Goal: Task Accomplishment & Management: Complete application form

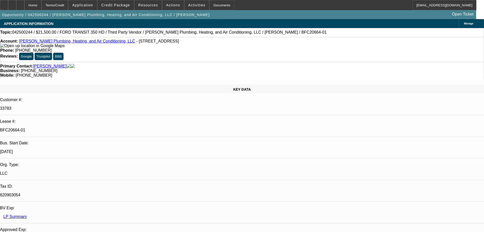
select select "0"
select select "3"
select select "0"
select select "6"
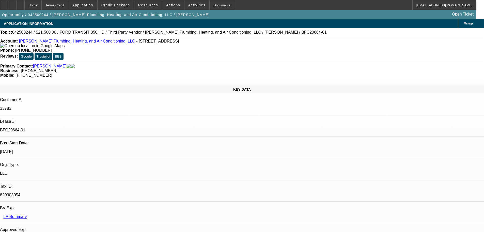
select select "0"
select select "3"
select select "0"
select select "6"
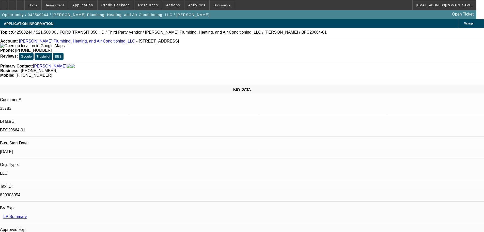
select select "0"
select select "3"
select select "0"
select select "6"
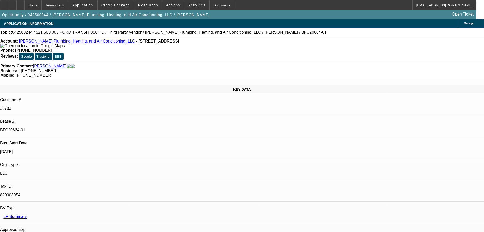
select select "0"
select select "3"
select select "0.1"
select select "4"
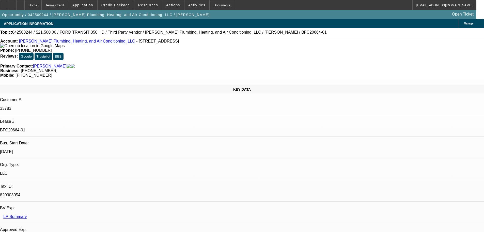
click at [24, 8] on div at bounding box center [20, 5] width 8 height 10
select select "0"
select select "3"
select select "0"
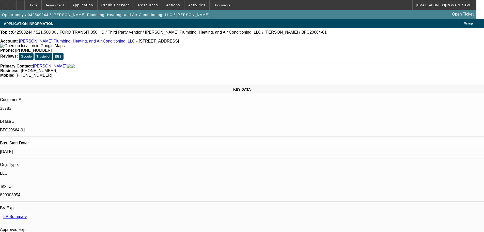
select select "6"
select select "0"
select select "3"
select select "0"
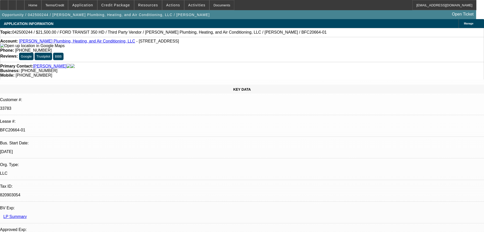
select select "6"
select select "0"
select select "3"
select select "0"
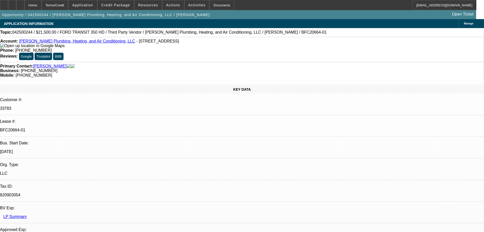
select select "6"
select select "0"
select select "3"
select select "0.1"
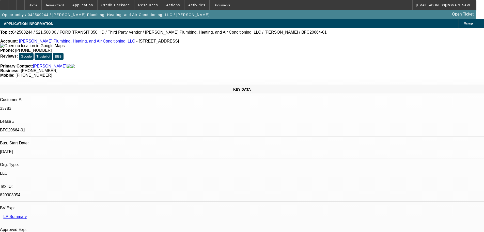
select select "4"
click at [119, 3] on span "Credit Package" at bounding box center [115, 5] width 29 height 4
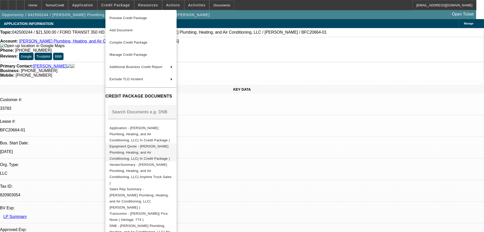
click at [146, 145] on span "Equipment Quote - Sanders Plumbing, Heating, and Air Conditioning, LLC( In Cred…" at bounding box center [141, 152] width 63 height 18
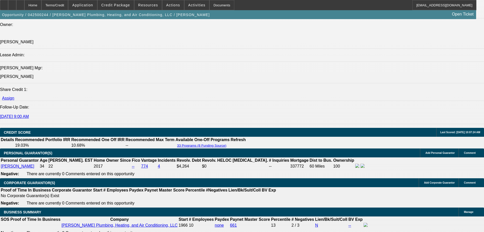
scroll to position [636, 0]
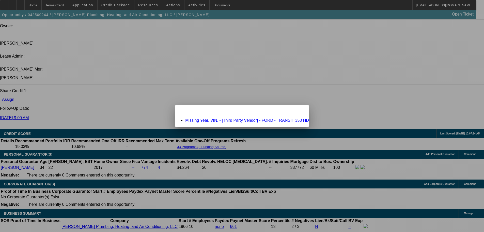
click at [226, 121] on link "Missing Year, VIN, - [Third Party Vendor] - FORD - TRANSIT 350 HD" at bounding box center [247, 120] width 124 height 4
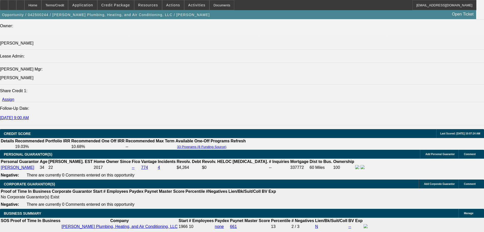
scroll to position [636, 0]
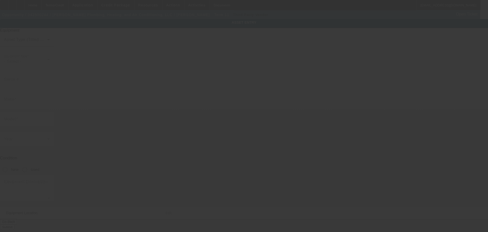
type input "Ford"
type input "TRANSIT 350 HD"
radio input "true"
type textarea "2018 Ford transit 350 HD van"
type input "216 SE 2nd St"
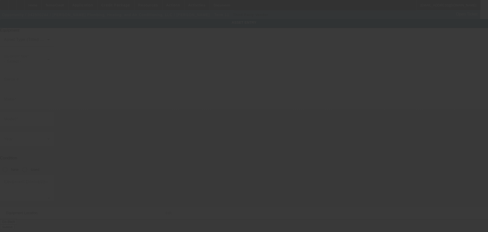
type input "Tulia"
type input "79088"
type input "Swisher"
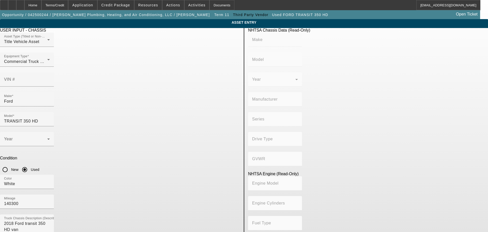
click at [54, 52] on div at bounding box center [27, 50] width 54 height 6
click at [50, 78] on input "VIN #" at bounding box center [27, 81] width 46 height 6
type input "1fdbw5pv2jka75757"
type input "FORD"
type input "Transit"
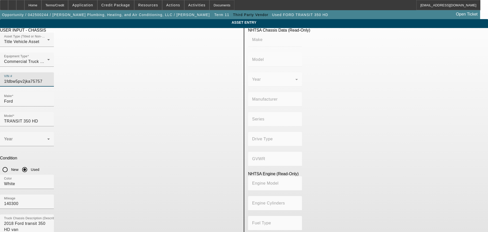
type input "FORD MOTOR COMPANY"
type input "350"
type input "Class 2H: 9,001 - 10,000 lb (4,082 - 4,536 kg)"
type input "5"
type input "Diesel"
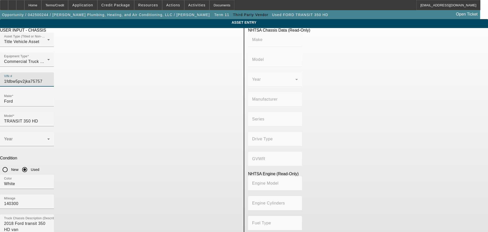
type input "195.27598110314"
type input "3.2"
type input "1FDBW5PV2JKA75757"
type input "FORD"
type input "Transit"
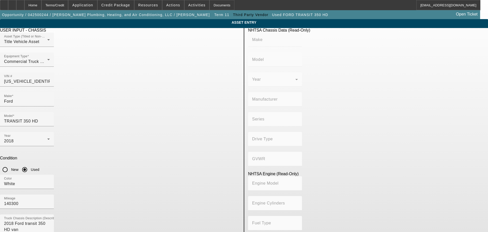
type input "FORD MOTOR COMPANY"
type input "350"
type input "Class 2H: 9,001 - 10,000 lb (4,082 - 4,536 kg)"
type input "5"
type input "Diesel"
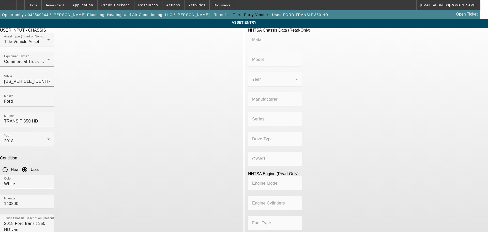
type input "195.27598110314"
type input "3.2"
click at [184, 33] on div "USER INPUT - CHASSIS" at bounding box center [120, 30] width 240 height 5
click at [183, 31] on div "USER INPUT - CHASSIS" at bounding box center [120, 30] width 240 height 5
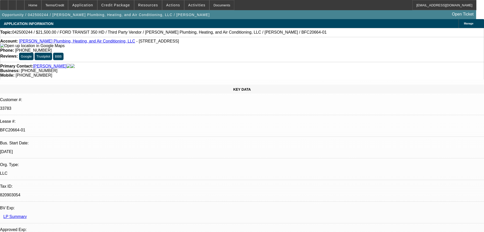
select select "0"
select select "3"
select select "0"
select select "6"
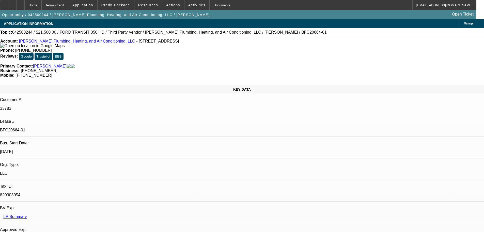
select select "0"
select select "3"
select select "0"
select select "6"
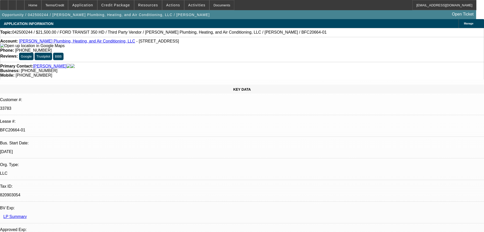
select select "0"
select select "3"
select select "0"
select select "6"
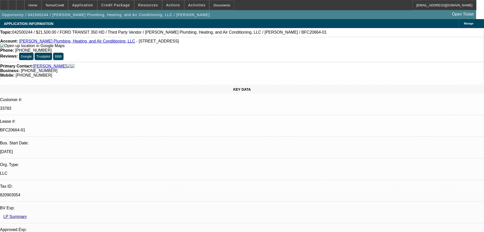
select select "0"
select select "3"
select select "0.1"
select select "4"
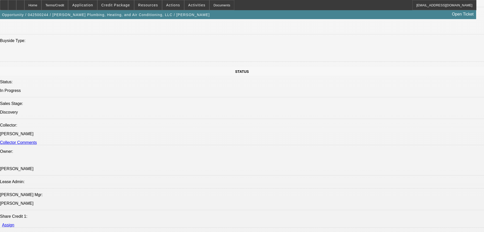
scroll to position [508, 0]
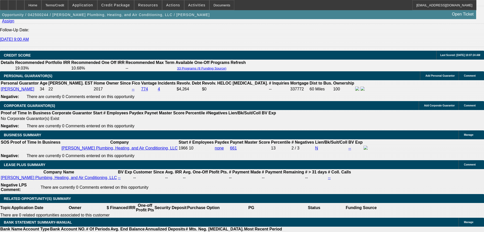
scroll to position [712, 0]
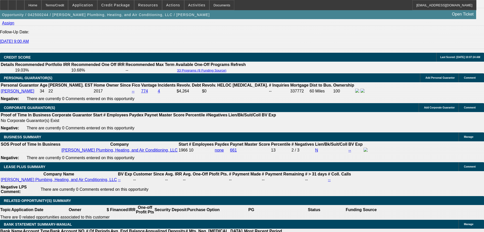
type input "479"
type input "UNKNOWN"
type input "12.1"
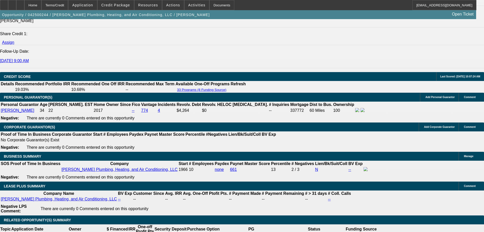
type input "$479.00"
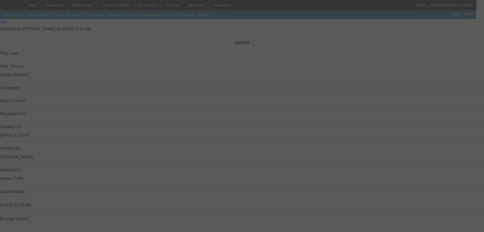
select select "0"
select select "3"
select select "0"
select select "6"
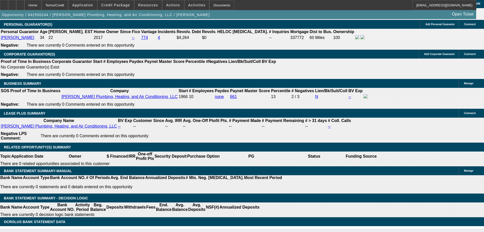
scroll to position [686, 0]
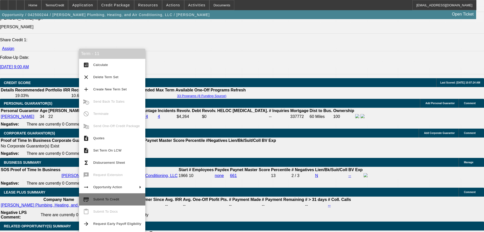
click at [101, 197] on span "Submit To Credit" at bounding box center [106, 199] width 26 height 4
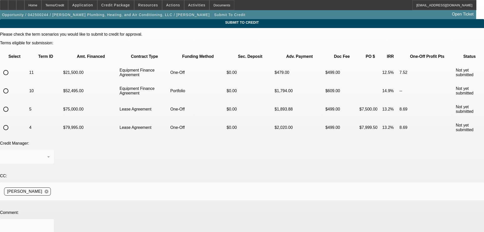
click at [11, 67] on input "radio" at bounding box center [6, 72] width 10 height 10
radio input "true"
click at [50, 223] on textarea at bounding box center [27, 229] width 46 height 12
drag, startPoint x: 155, startPoint y: 173, endPoint x: 131, endPoint y: 175, distance: 24.5
click at [50, 223] on textarea "Please send to Finpac. We changed the truck to a utility truck. Please send for…" at bounding box center [27, 229] width 46 height 12
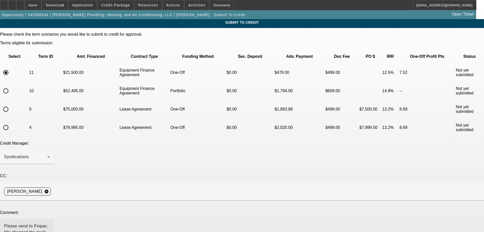
click at [50, 223] on textarea "Please send to Finpac. We changed the truck to a utility truck. Please send for…" at bounding box center [27, 229] width 46 height 12
drag, startPoint x: 148, startPoint y: 172, endPoint x: 126, endPoint y: 173, distance: 21.6
click at [50, 223] on textarea "Please send to Finpac. We changed the truck to a utility truck. Please send for…" at bounding box center [27, 229] width 46 height 12
click at [50, 223] on textarea "Please send to Finpac. We changed the truck. Please send for approval." at bounding box center [27, 229] width 46 height 12
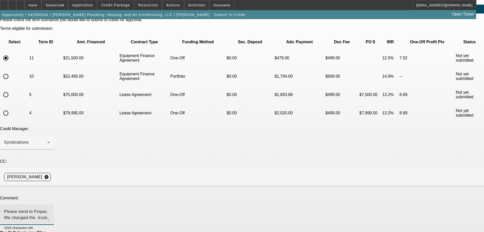
scroll to position [29, 0]
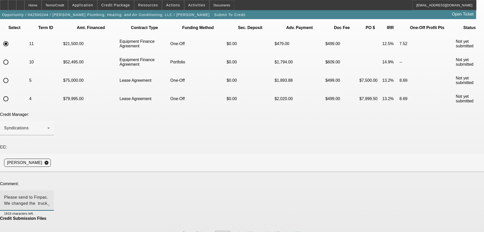
type textarea "Please send to Finpac. We changed the truck. Please send for approval. Thank you"
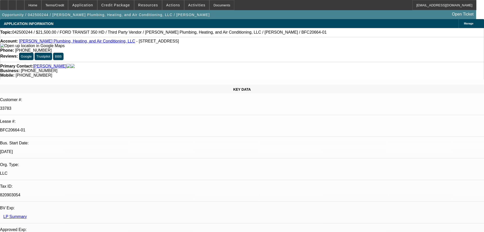
select select "0"
select select "3"
select select "0"
select select "6"
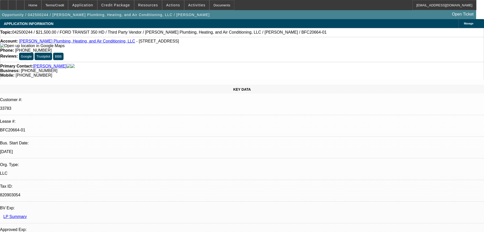
select select "0"
select select "3"
select select "0"
select select "6"
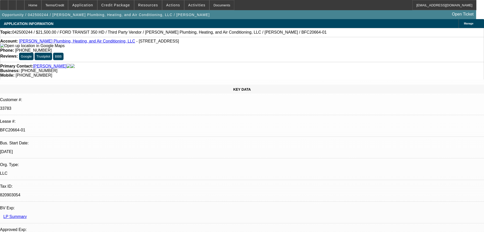
select select "0"
select select "3"
select select "0"
select select "6"
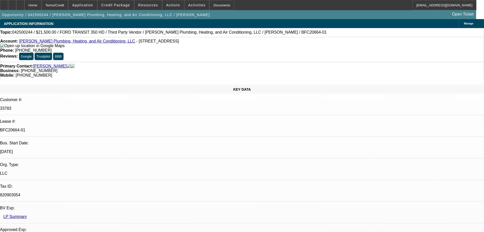
select select "0"
select select "3"
select select "0.1"
select select "4"
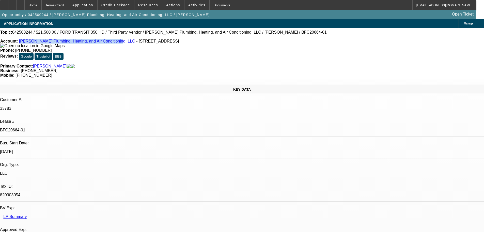
drag, startPoint x: 103, startPoint y: 43, endPoint x: 24, endPoint y: 44, distance: 79.1
click at [24, 44] on div "Account: Sanders Plumbing, Heating, and Air Conditioning, LLC - 216 SE 2nd St, …" at bounding box center [242, 43] width 484 height 9
copy link "[PERSON_NAME] Plumbing, Heating, and Air Conditioning, LLC"
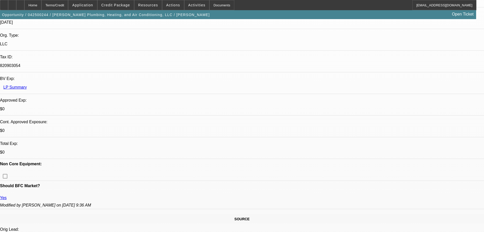
scroll to position [178, 0]
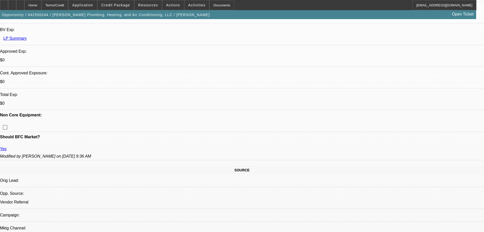
click at [127, 5] on span "Credit Package" at bounding box center [115, 5] width 29 height 4
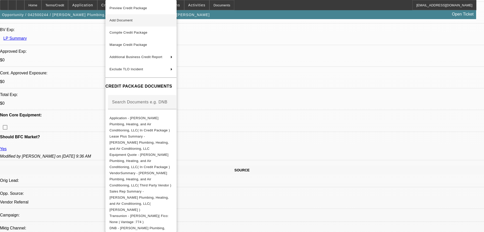
click at [132, 24] on button "Add Document" at bounding box center [140, 20] width 71 height 12
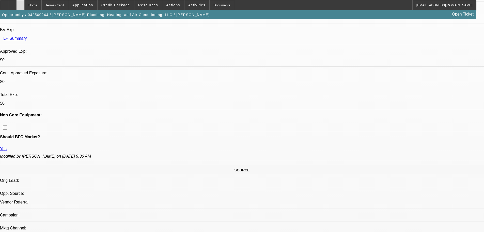
click at [24, 7] on div at bounding box center [20, 5] width 8 height 10
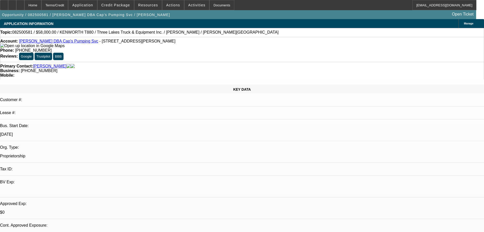
select select "0"
select select "9"
select select "0"
select select "6"
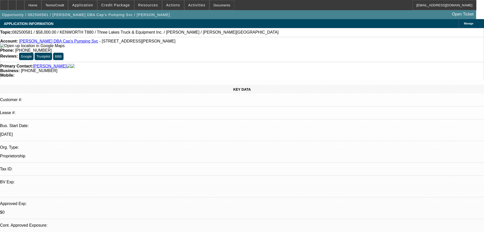
select select "0"
select select "9"
select select "0.1"
select select "4"
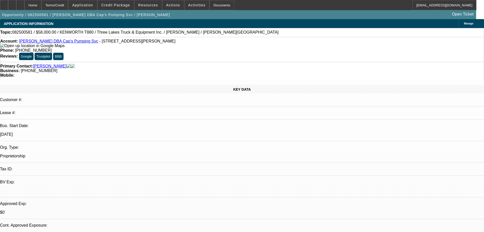
select select "0"
select select "0.1"
select select "4"
select select "0"
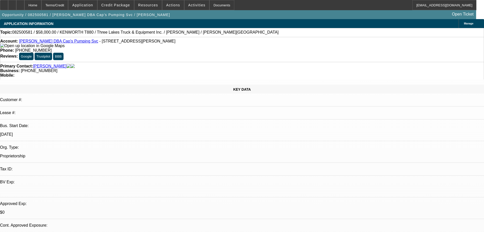
select select "0"
select select "9"
select select "0"
select select "6"
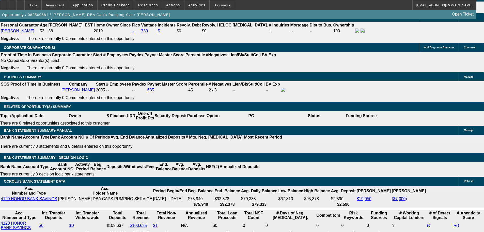
scroll to position [102, 0]
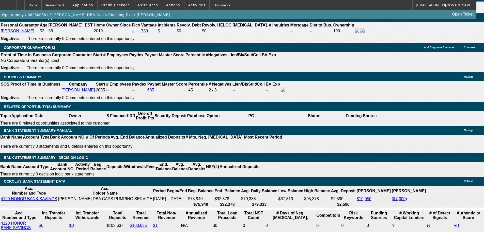
scroll to position [51, 0]
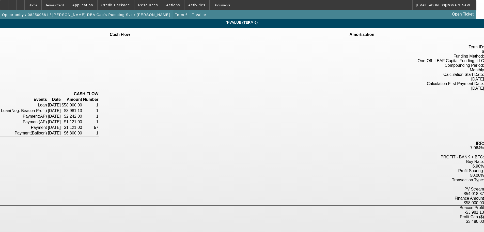
click at [175, 14] on span "Term 6" at bounding box center [181, 15] width 13 height 4
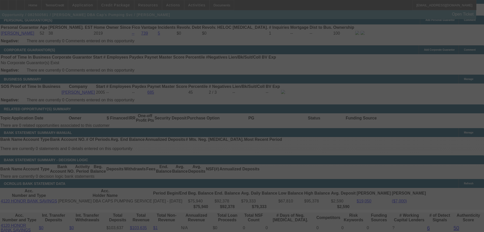
scroll to position [724, 0]
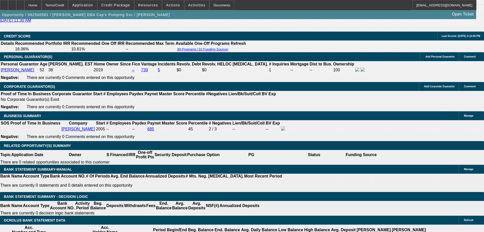
select select "0"
select select "9"
select select "0"
select select "6"
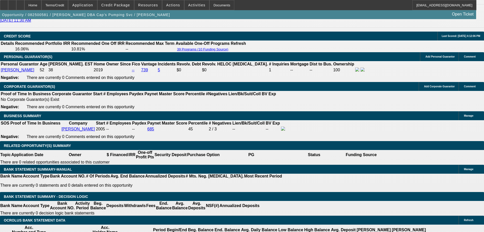
select select "0"
select select "9"
select select "0.1"
select select "4"
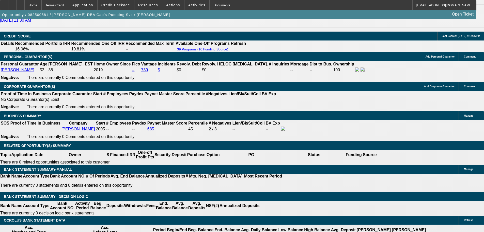
select select "0"
select select "0.1"
select select "4"
select select "0"
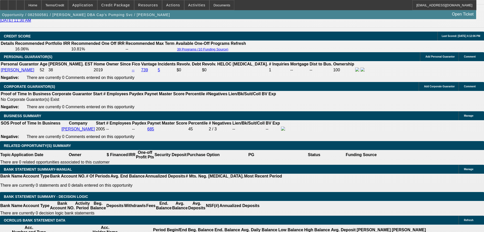
select select "0"
select select "9"
select select "0"
select select "6"
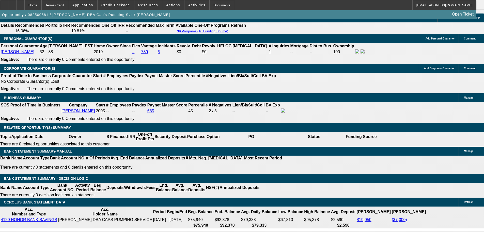
scroll to position [698, 0]
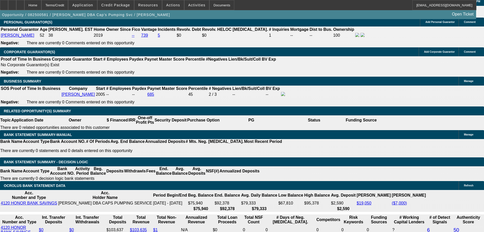
scroll to position [800, 0]
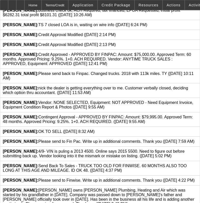
scroll to position [195, 0]
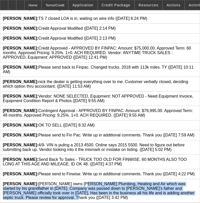
drag, startPoint x: 36, startPoint y: 178, endPoint x: 169, endPoint y: 188, distance: 133.3
click at [169, 188] on div "Bush, Dante: Levi Sanders owns Sanders Plumbing, Heating and Air which was star…" at bounding box center [100, 191] width 194 height 18
copy span "[PERSON_NAME] owns [PERSON_NAME] Plumbing, Heating and Air which was started by…"
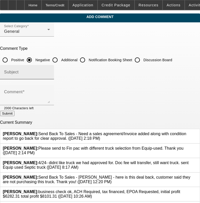
scroll to position [0, 0]
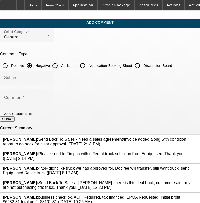
click at [60, 66] on input "Additional" at bounding box center [55, 66] width 10 height 10
radio input "true"
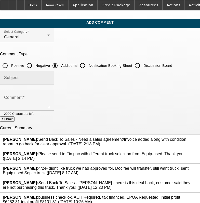
click at [50, 80] on input "Subject" at bounding box center [27, 80] width 46 height 6
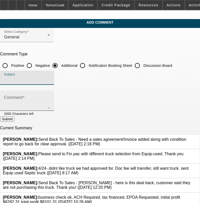
click at [38, 102] on textarea "Comment" at bounding box center [27, 103] width 46 height 12
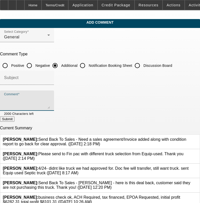
paste textarea "[PERSON_NAME] owns [PERSON_NAME] Plumbing, Heating and Air which was started by…"
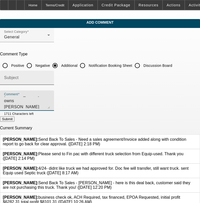
type textarea "[PERSON_NAME] owns [PERSON_NAME] Plumbing, Heating and Air which was started by…"
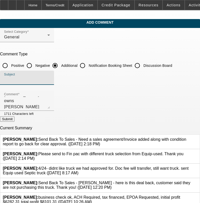
click at [36, 78] on input "Subject" at bounding box center [27, 80] width 46 height 6
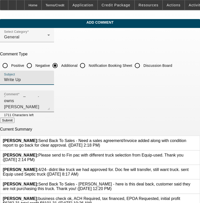
scroll to position [0, 0]
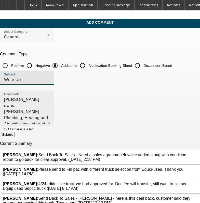
drag, startPoint x: 185, startPoint y: 108, endPoint x: 186, endPoint y: 124, distance: 15.5
click at [50, 124] on textarea "[PERSON_NAME] owns [PERSON_NAME] Plumbing, Heating and Air which was started by…" at bounding box center [27, 111] width 46 height 28
type input "Write Up"
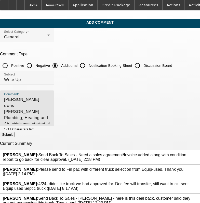
click at [41, 111] on textarea "[PERSON_NAME] owns [PERSON_NAME] Plumbing, Heating and Air which was started by…" at bounding box center [27, 111] width 46 height 28
click at [40, 112] on textarea "Levi Sanders owns Sanders Plumbing, Heating and Air which was started by his gr…" at bounding box center [27, 111] width 46 height 28
click at [18, 111] on textarea "Levi Sanders owns Sanders Plumbing, Heating and Air which was started by his gr…" at bounding box center [27, 111] width 46 height 28
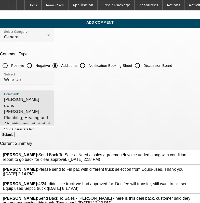
click at [18, 111] on textarea "Levi Sanders owns Sanders Plumbing, Heating and Air which was started by his gr…" at bounding box center [27, 111] width 46 height 28
click at [18, 112] on textarea "Levi Sanders owns Sanders Plumbing, Heating and Air which was started by his gr…" at bounding box center [27, 111] width 46 height 28
click at [20, 113] on textarea "Levi Sanders owns Sanders Plumbing, Heating and Air which was started by his gr…" at bounding box center [27, 111] width 46 height 28
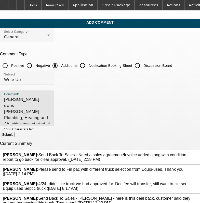
click at [50, 111] on textarea "Levi Sanders owns Sanders Plumbing, Heating and Air which was started by his gr…" at bounding box center [27, 111] width 46 height 28
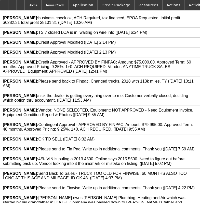
scroll to position [211, 0]
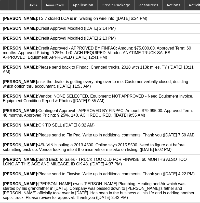
type textarea "Levi Sanders owns Sanders Plumbing, Heating and Air which was started by his gr…"
click at [197, 182] on icon at bounding box center [197, 182] width 0 height 0
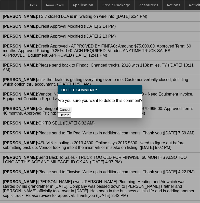
scroll to position [0, 0]
click at [71, 112] on button "Delete" at bounding box center [64, 114] width 14 height 5
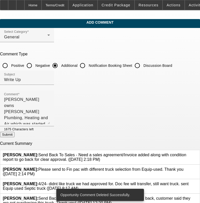
click at [172, 142] on p "Current Summary" at bounding box center [100, 143] width 200 height 5
click at [14, 137] on button "Submit" at bounding box center [7, 134] width 14 height 5
radio input "true"
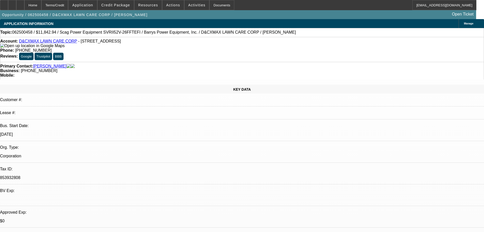
select select "0"
select select "6"
select select "0"
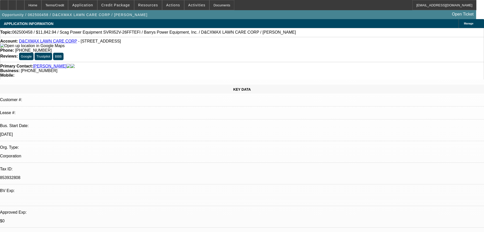
select select "2"
select select "0.1"
select select "4"
select select "0"
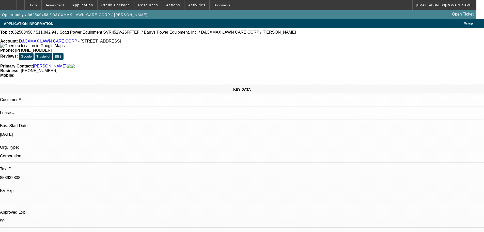
select select "2"
select select "0.1"
select select "4"
select select "0"
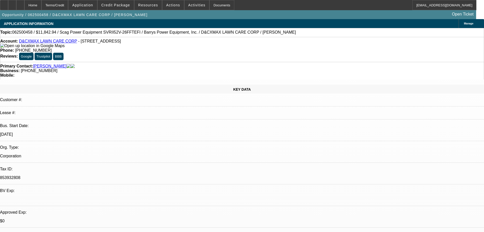
select select "0"
select select "3"
select select "0"
select select "6"
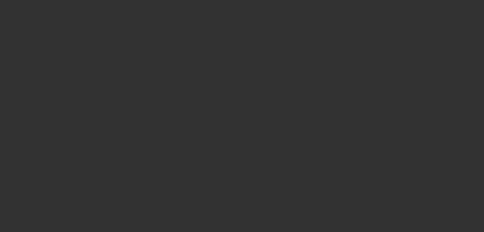
click at [242, 116] on div at bounding box center [242, 116] width 0 height 0
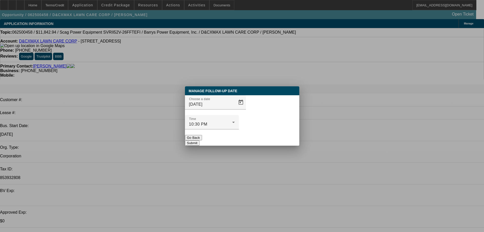
click at [235, 108] on span "Open calendar" at bounding box center [241, 102] width 12 height 12
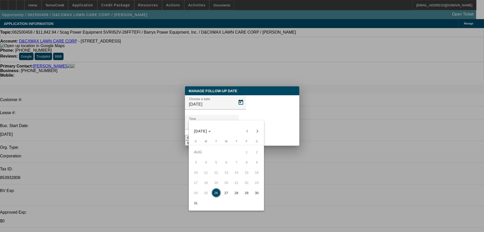
click at [224, 193] on span "27" at bounding box center [226, 192] width 9 height 9
type input "8/27/2025"
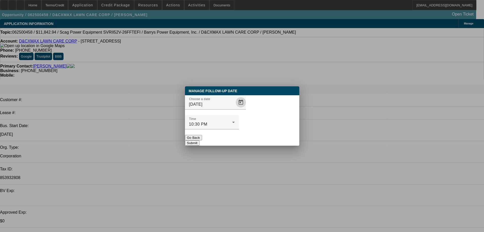
click at [239, 129] on div at bounding box center [212, 132] width 54 height 6
click at [200, 140] on button "Submit" at bounding box center [192, 142] width 14 height 5
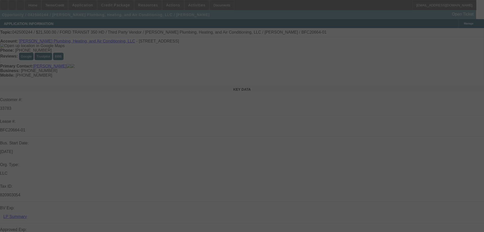
select select "0"
select select "3"
select select "0"
select select "6"
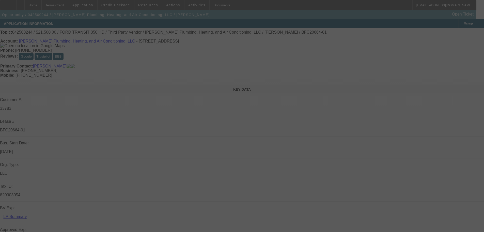
select select "0"
select select "3"
select select "0"
select select "6"
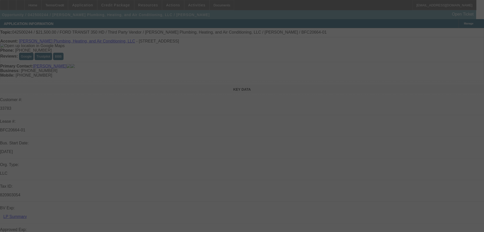
select select "0"
select select "3"
select select "0"
select select "6"
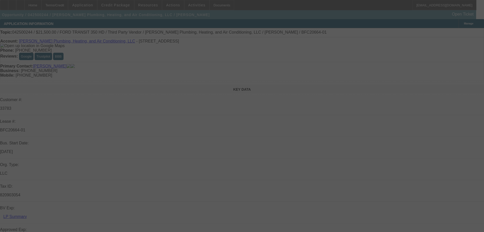
select select "0"
select select "3"
select select "0"
select select "6"
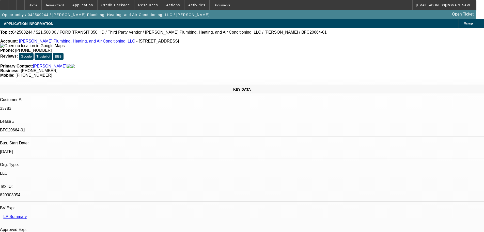
drag, startPoint x: 379, startPoint y: 68, endPoint x: 323, endPoint y: 78, distance: 56.4
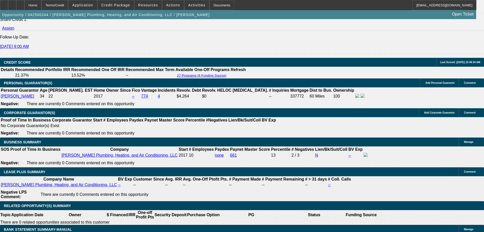
scroll to position [737, 0]
